Goal: Task Accomplishment & Management: Use online tool/utility

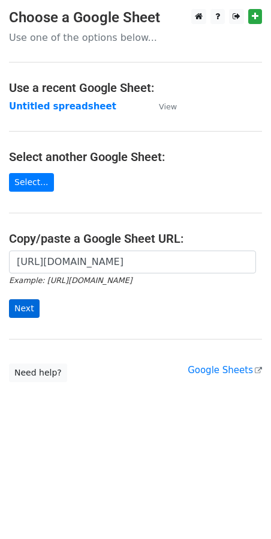
scroll to position [0, 244]
type input "[URL][DOMAIN_NAME]"
click at [32, 310] on input "Next" at bounding box center [24, 308] width 31 height 19
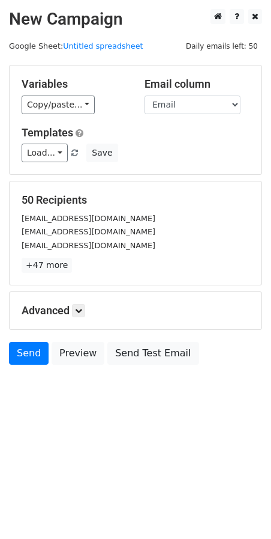
click at [35, 343] on form "Variables Copy/paste... {{Email}} Email column Email Templates Load... No templ…" at bounding box center [135, 218] width 253 height 306
click at [26, 353] on link "Send" at bounding box center [29, 353] width 40 height 23
click at [28, 354] on link "Send" at bounding box center [29, 353] width 40 height 23
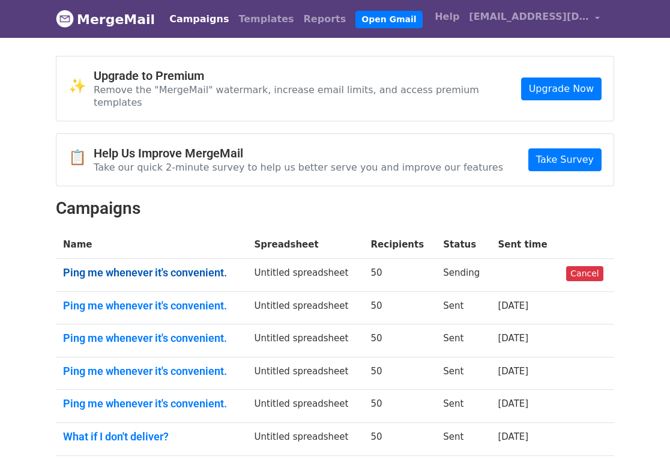
click at [213, 266] on link "Ping me whenever it's convenient." at bounding box center [151, 272] width 177 height 13
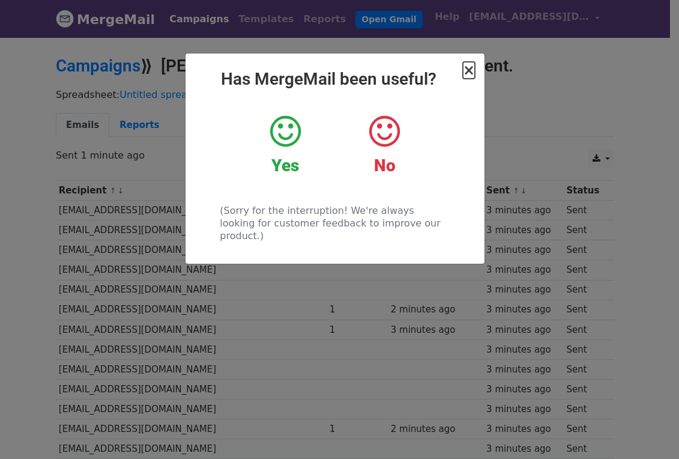
click at [468, 74] on span "×" at bounding box center [469, 70] width 12 height 17
